Goal: Information Seeking & Learning: Find specific fact

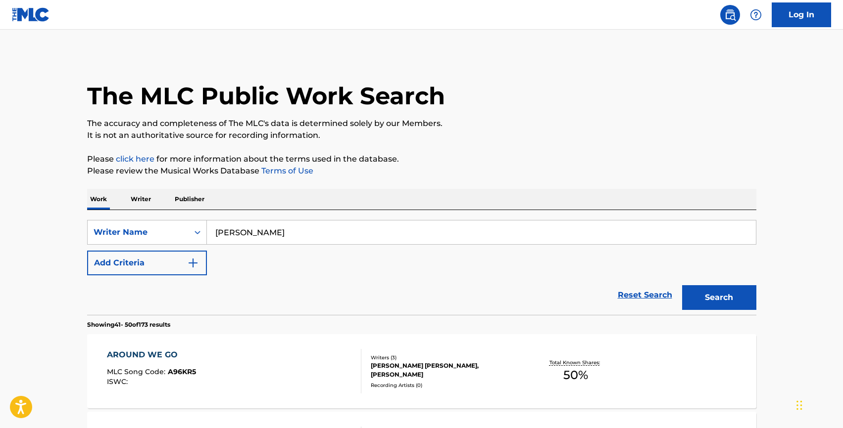
click at [248, 227] on input "[PERSON_NAME]" at bounding box center [481, 233] width 549 height 24
type input "globos management"
click at [178, 237] on div "Writer Name" at bounding box center [138, 233] width 89 height 12
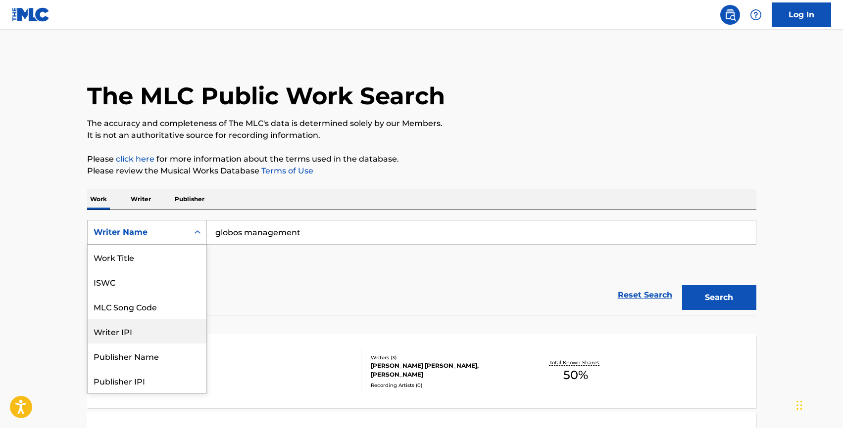
scroll to position [49, 0]
click at [152, 304] on div "Publisher Name" at bounding box center [147, 306] width 119 height 25
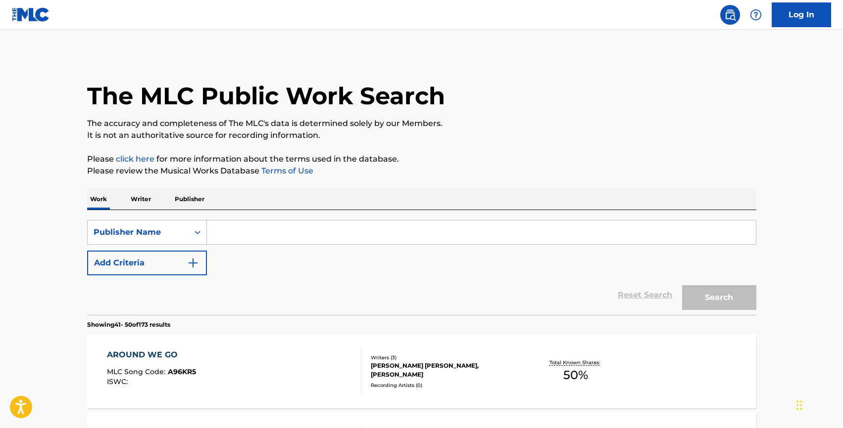
click at [295, 223] on input "Search Form" at bounding box center [481, 233] width 549 height 24
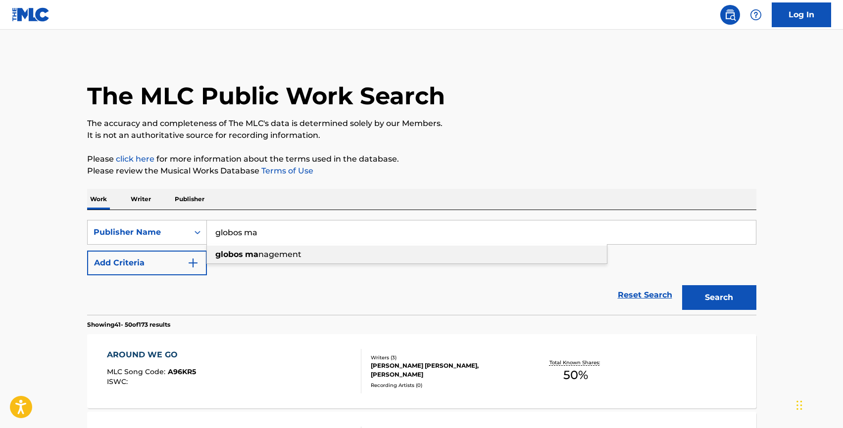
click at [330, 252] on div "globos ma nagement" at bounding box center [407, 255] width 400 height 18
type input "globos management"
click at [682, 285] on button "Search" at bounding box center [719, 297] width 74 height 25
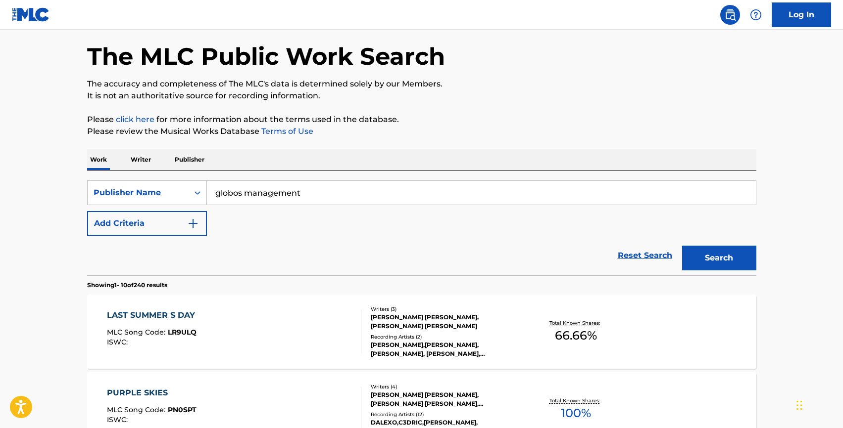
scroll to position [80, 0]
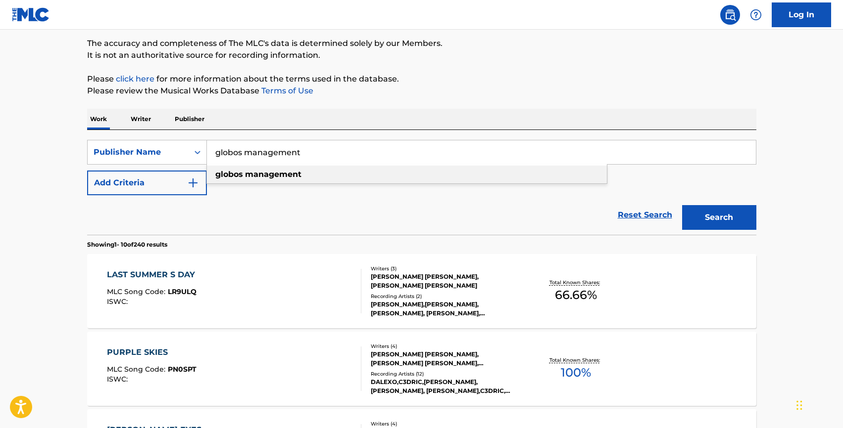
click at [263, 181] on div "globos management" at bounding box center [407, 175] width 400 height 18
click at [708, 217] on button "Search" at bounding box center [719, 217] width 74 height 25
